Goal: Find contact information: Find contact information

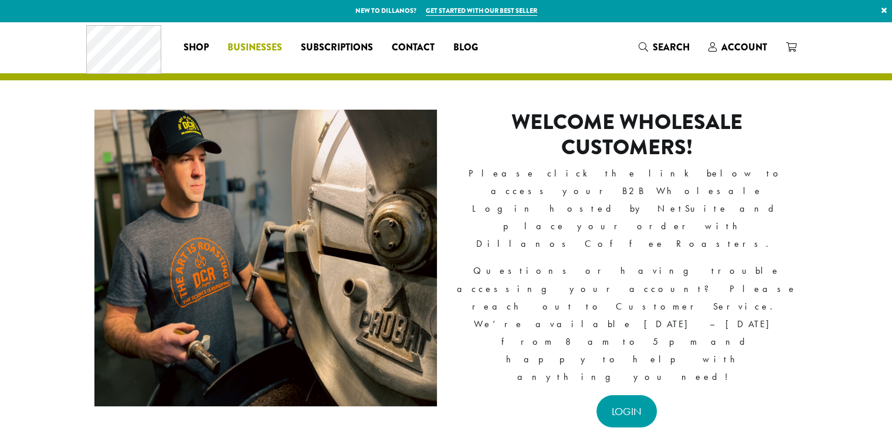
click at [264, 49] on span "Businesses" at bounding box center [254, 47] width 55 height 15
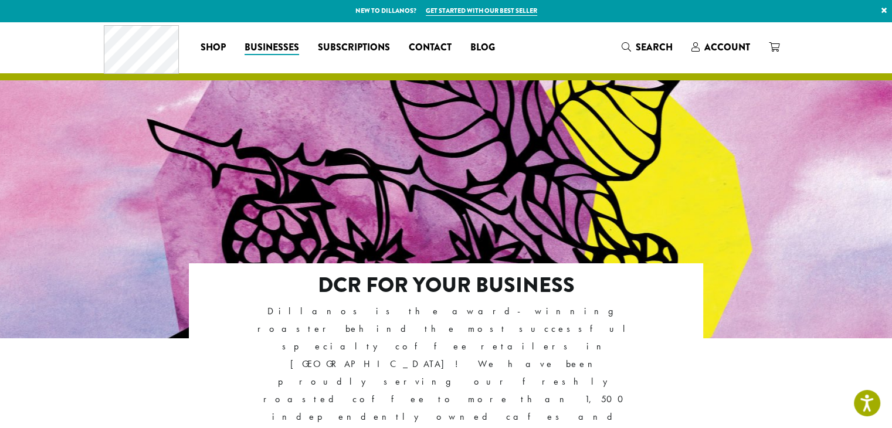
scroll to position [176, 0]
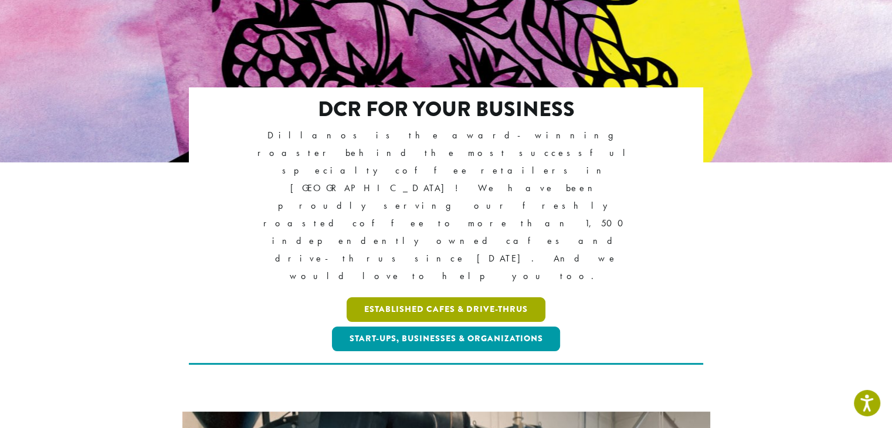
click at [399, 297] on link "Established Cafes & Drive-Thrus" at bounding box center [445, 309] width 199 height 25
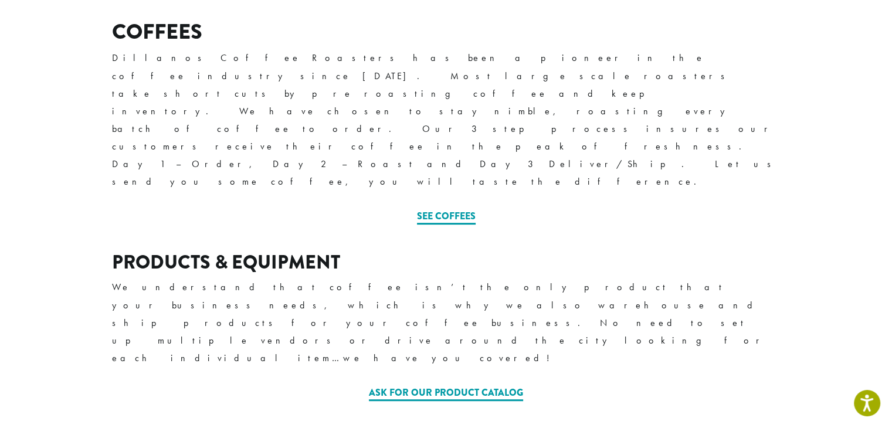
scroll to position [528, 0]
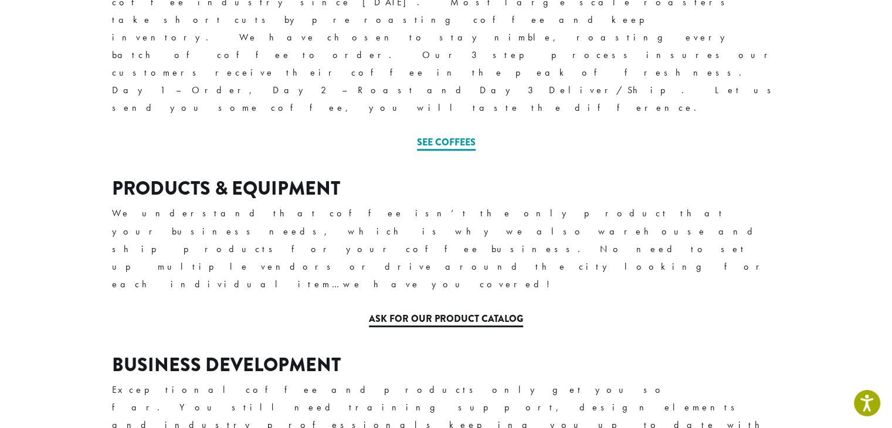
click at [407, 312] on link "Ask for our Product Catalog" at bounding box center [446, 319] width 154 height 15
